Goal: Task Accomplishment & Management: Manage account settings

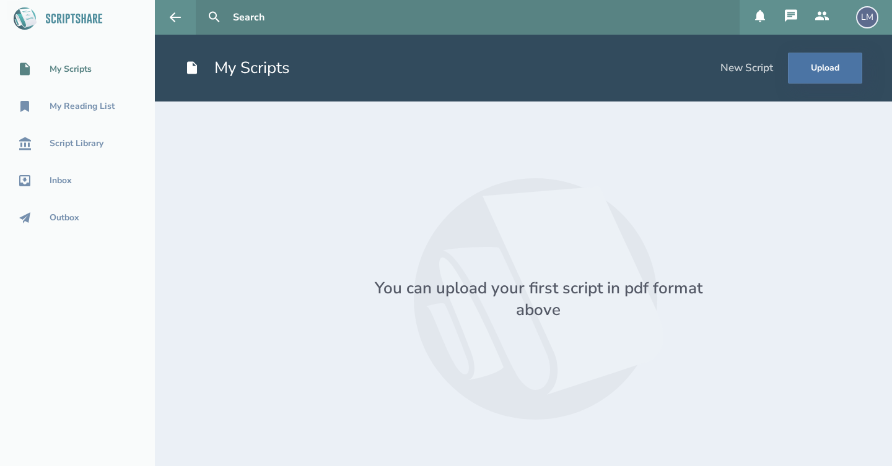
click at [793, 18] on icon at bounding box center [790, 15] width 12 height 12
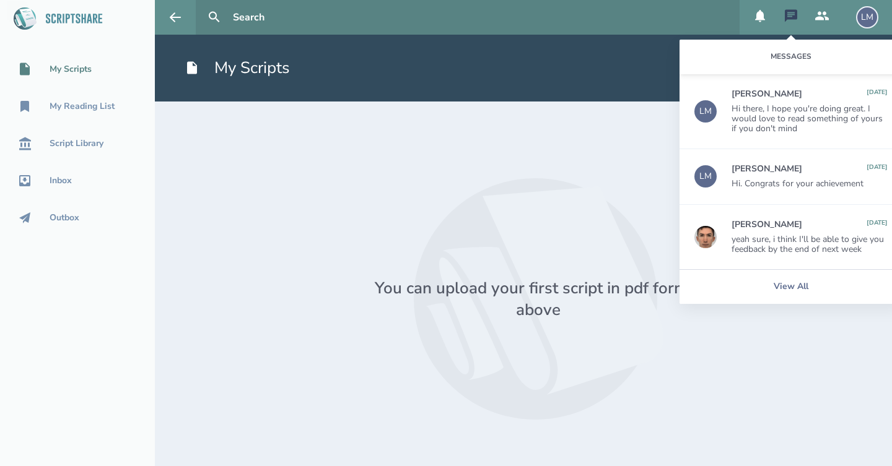
click at [872, 21] on div "LM" at bounding box center [867, 17] width 22 height 22
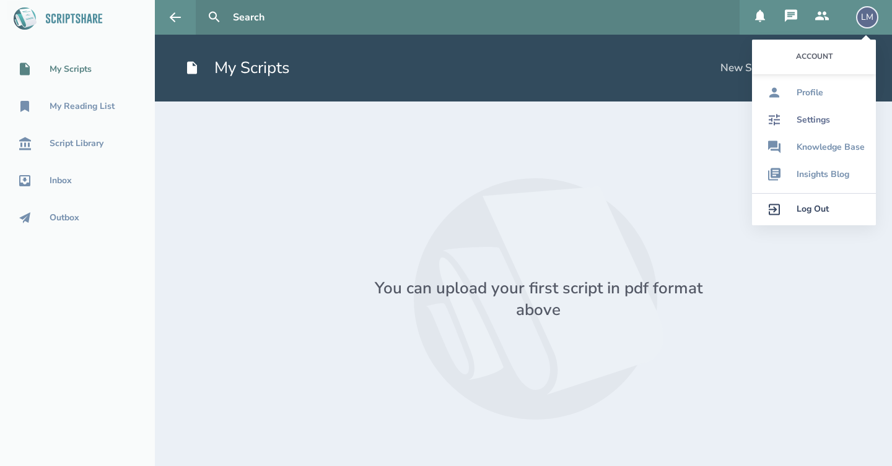
click at [809, 119] on div "Settings" at bounding box center [812, 120] width 33 height 10
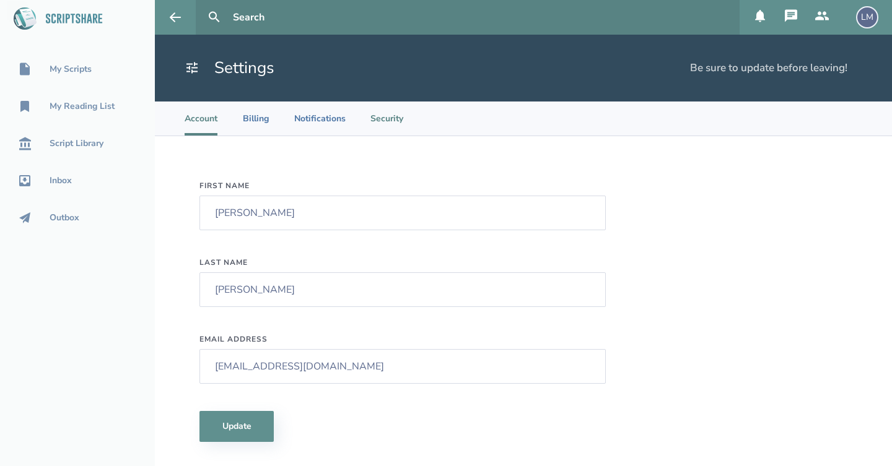
click at [380, 124] on li "Security" at bounding box center [386, 119] width 33 height 34
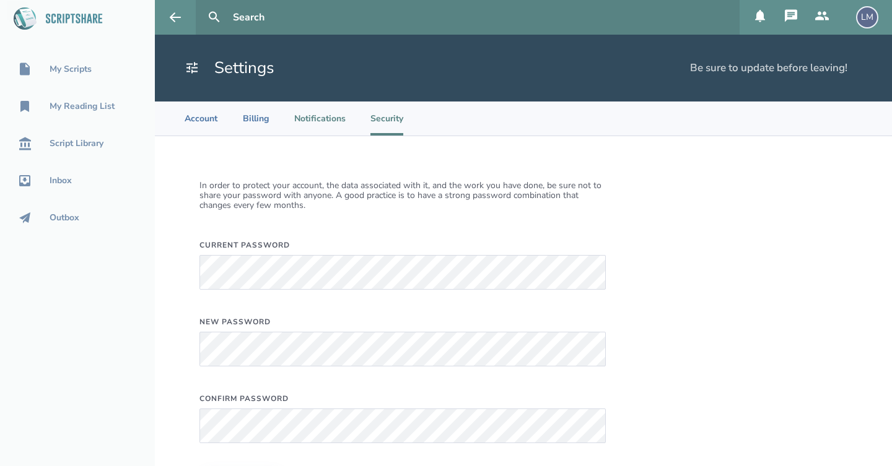
click at [320, 118] on li "Notifications" at bounding box center [319, 119] width 51 height 34
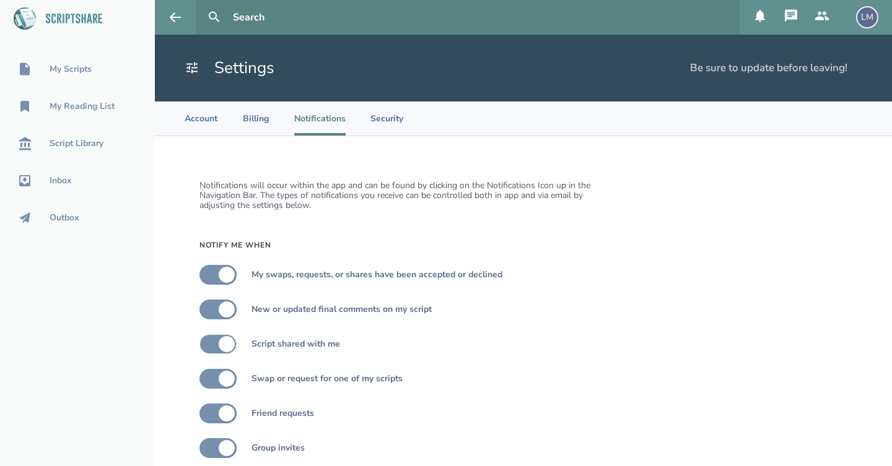
click at [563, 336] on div "Script shared with me" at bounding box center [402, 344] width 406 height 20
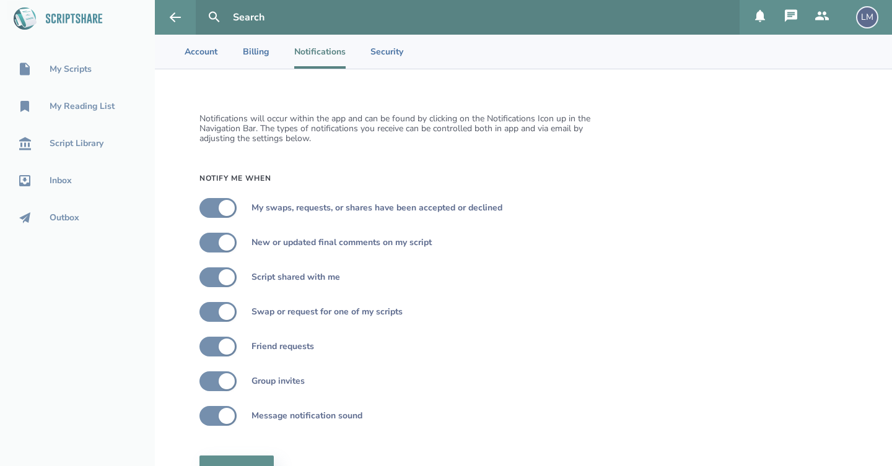
scroll to position [-6, 0]
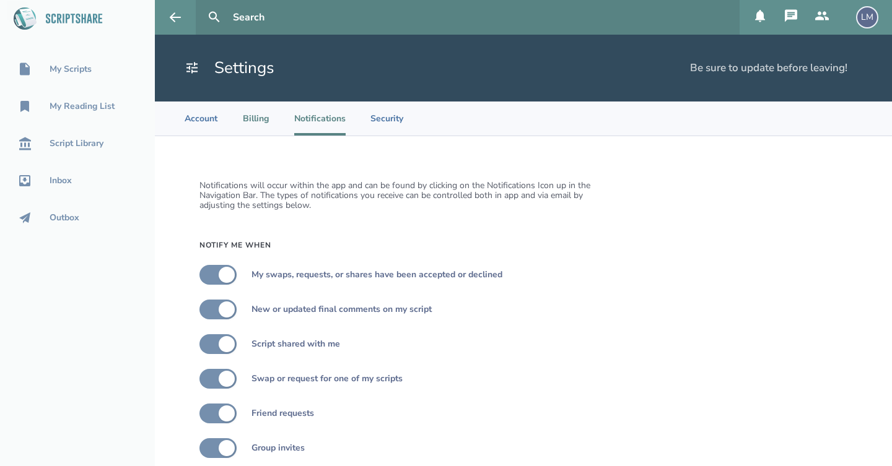
click at [248, 124] on li "Billing" at bounding box center [255, 119] width 27 height 34
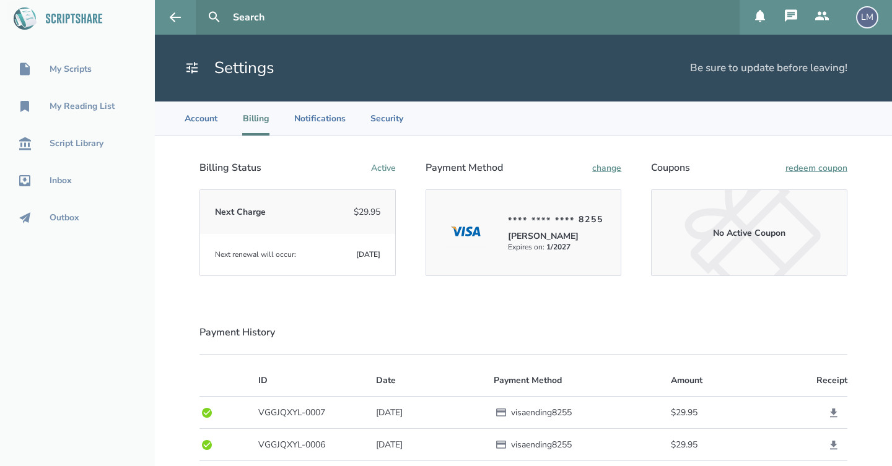
click at [861, 256] on section "Billing Status Active Next Charge $29.95 Next renewal will occur: [DATE] Paymen…" at bounding box center [523, 447] width 737 height 623
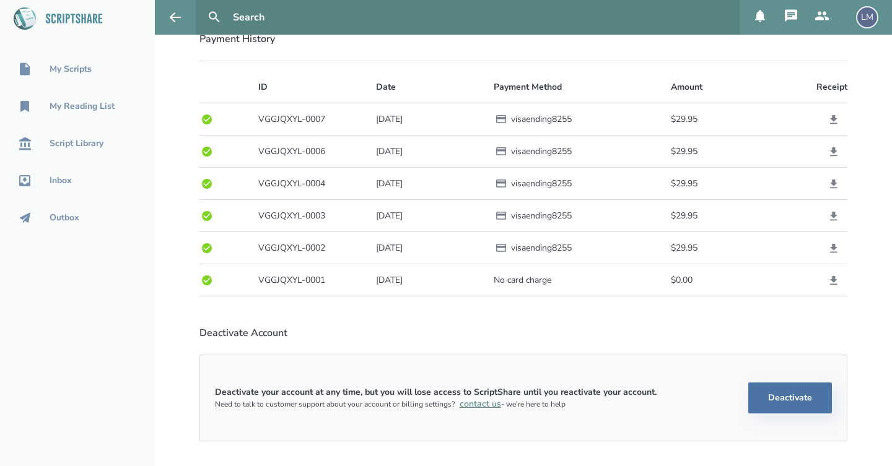
scroll to position [293, 0]
click at [791, 401] on button "Deactivate" at bounding box center [790, 398] width 84 height 31
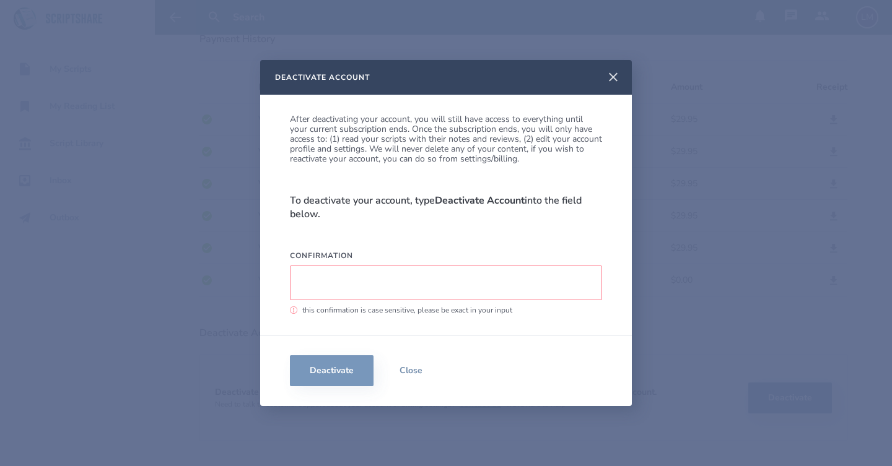
click at [614, 71] on icon at bounding box center [612, 77] width 15 height 15
